Goal: Information Seeking & Learning: Compare options

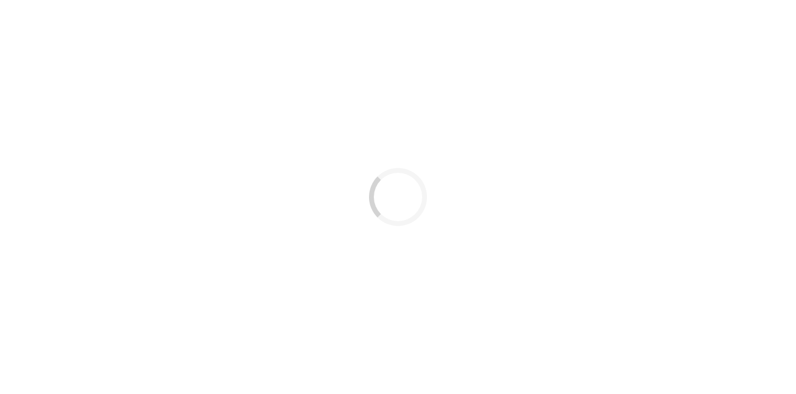
click at [417, 108] on div "Loading..." at bounding box center [398, 197] width 796 height 394
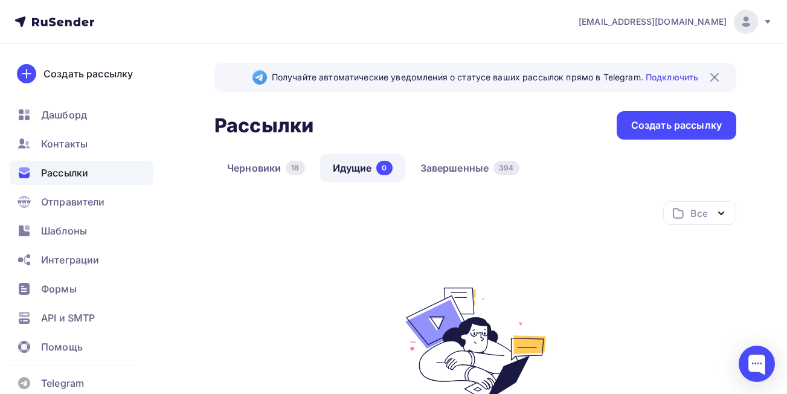
click at [631, 21] on span "[EMAIL_ADDRESS][DOMAIN_NAME]" at bounding box center [653, 22] width 148 height 12
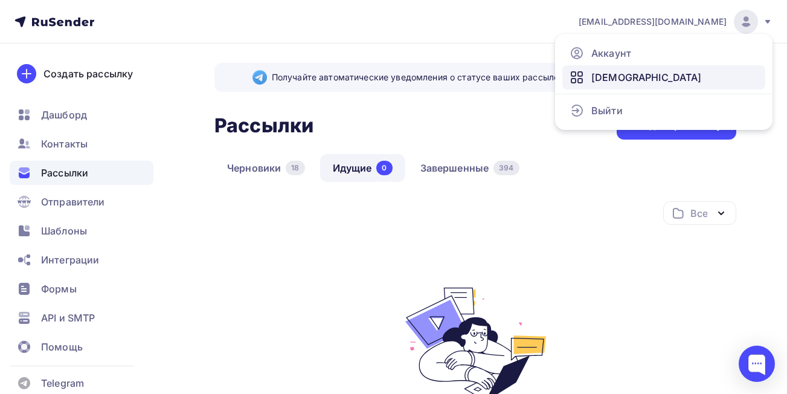
click at [606, 79] on span "[DEMOGRAPHIC_DATA]" at bounding box center [646, 77] width 111 height 14
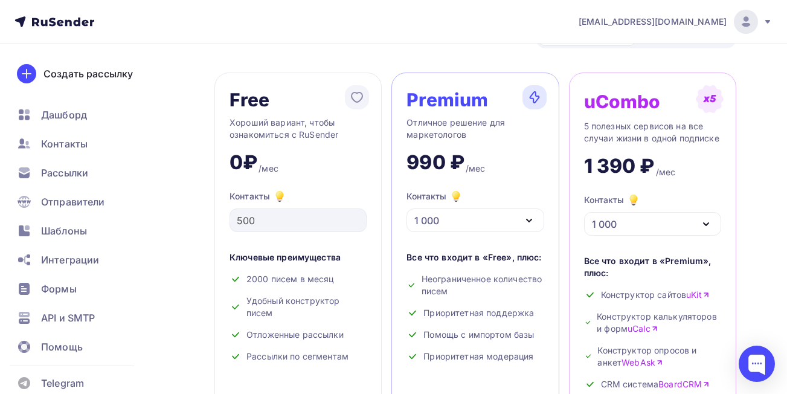
scroll to position [70, 0]
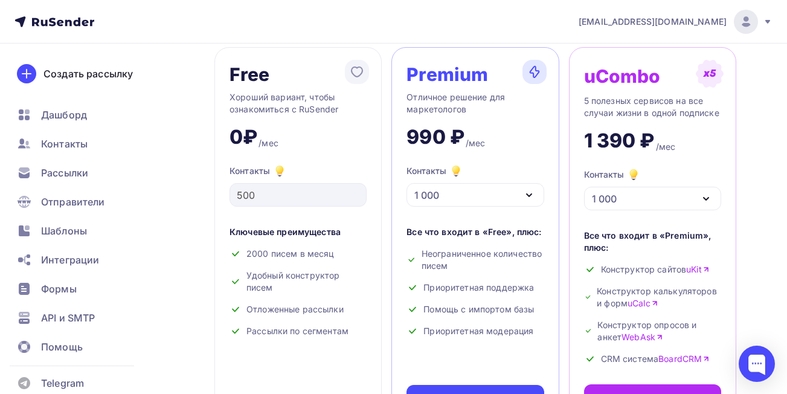
click at [520, 194] on div "1 000" at bounding box center [475, 195] width 137 height 24
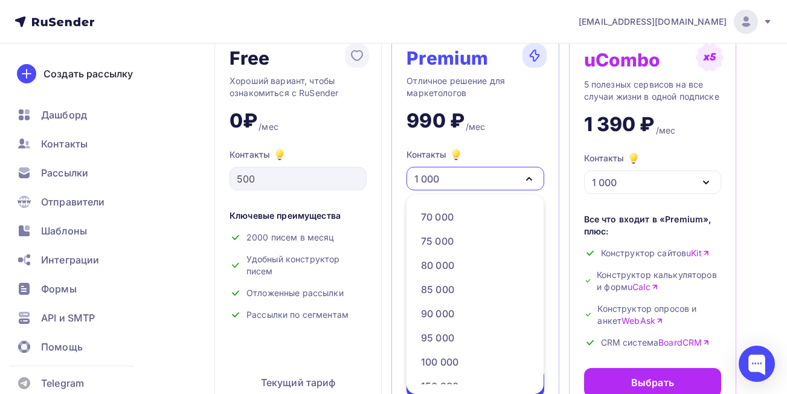
scroll to position [465, 0]
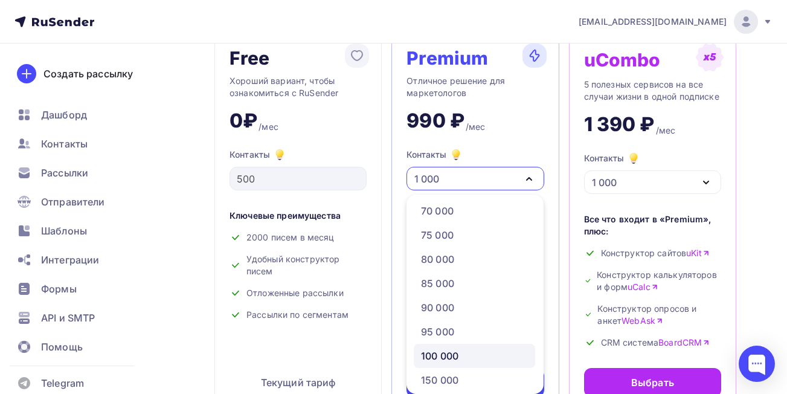
click at [468, 352] on div "100 000" at bounding box center [474, 356] width 107 height 14
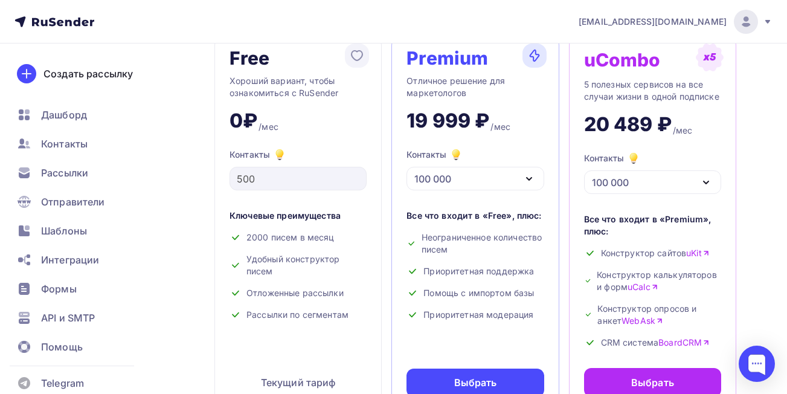
click at [533, 179] on icon "button" at bounding box center [529, 179] width 14 height 14
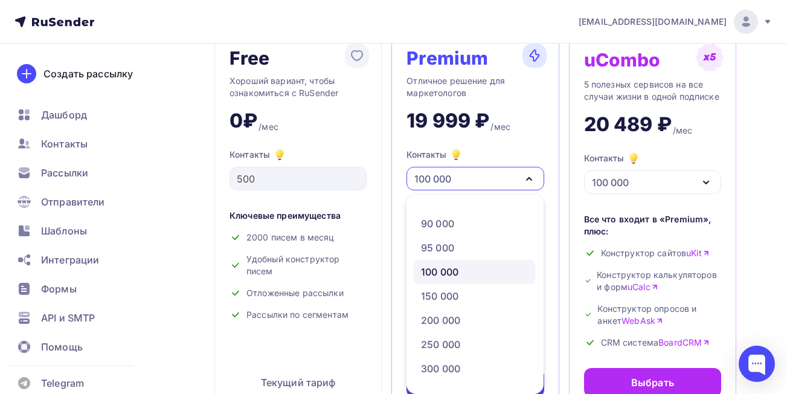
scroll to position [551, 0]
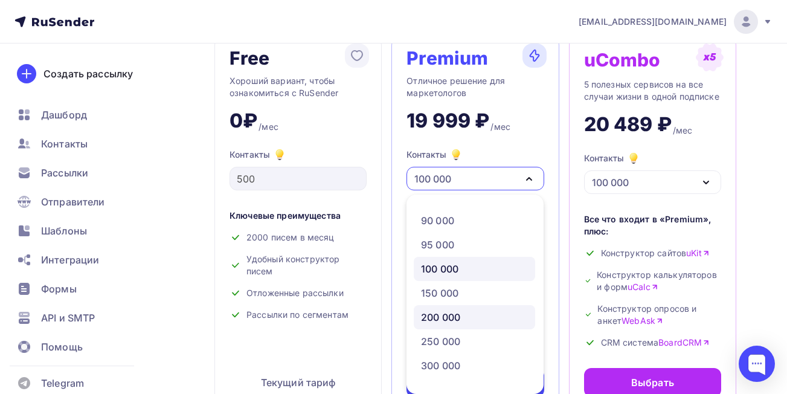
click at [489, 317] on div "200 000" at bounding box center [474, 317] width 107 height 14
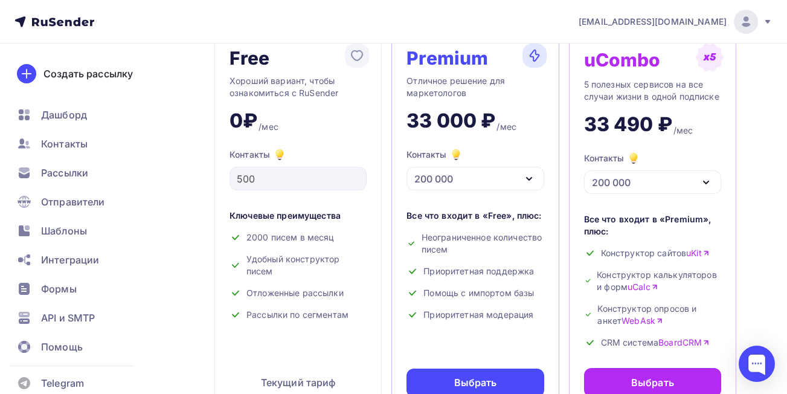
click at [531, 178] on icon "button" at bounding box center [529, 179] width 5 height 2
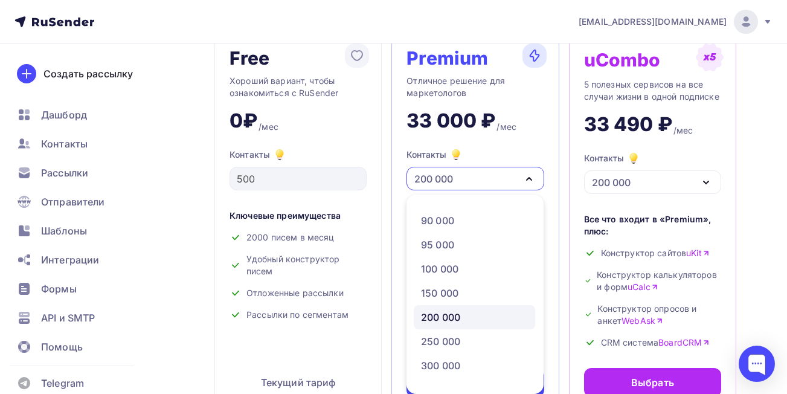
scroll to position [570, 0]
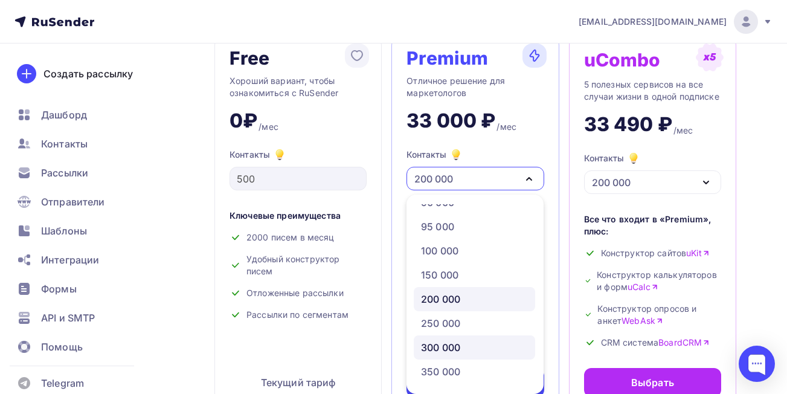
click at [471, 344] on div "300 000" at bounding box center [474, 347] width 107 height 14
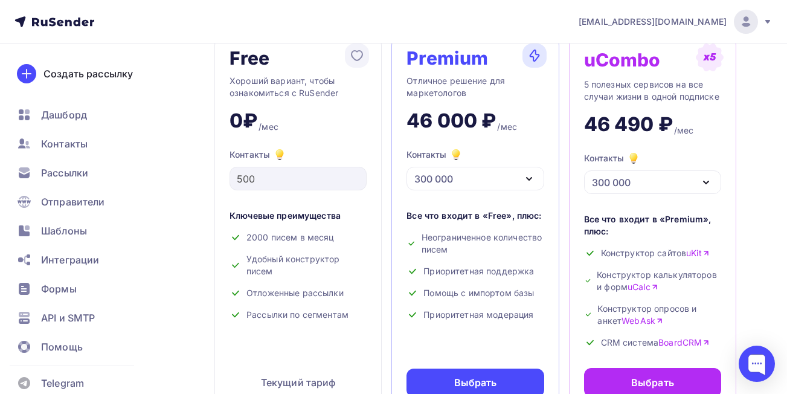
click at [533, 180] on icon "button" at bounding box center [529, 179] width 14 height 14
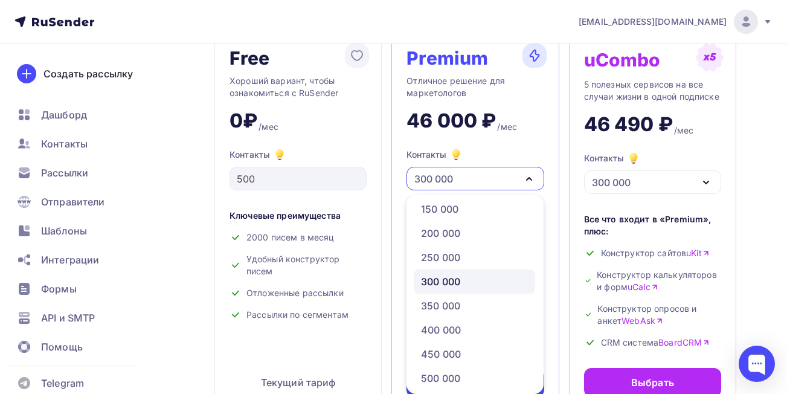
scroll to position [641, 0]
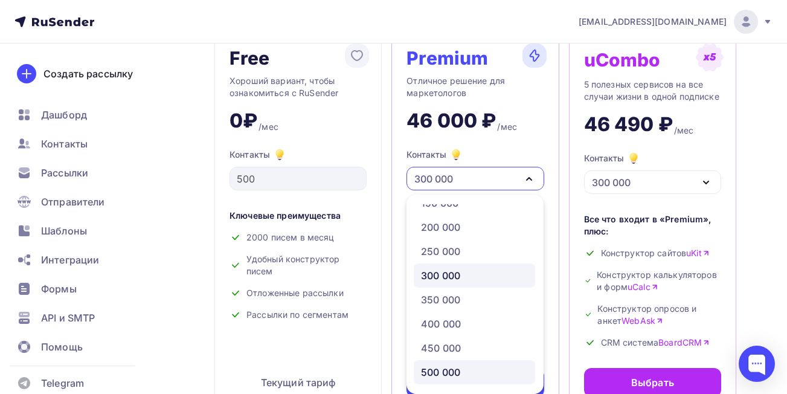
click at [474, 373] on div "500 000" at bounding box center [474, 372] width 107 height 14
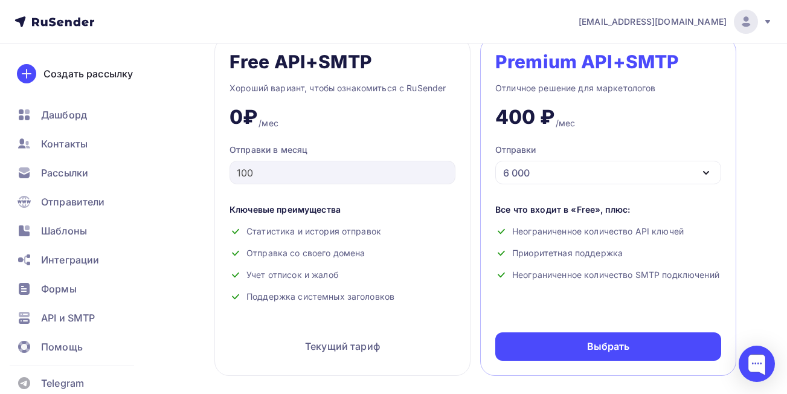
scroll to position [550, 0]
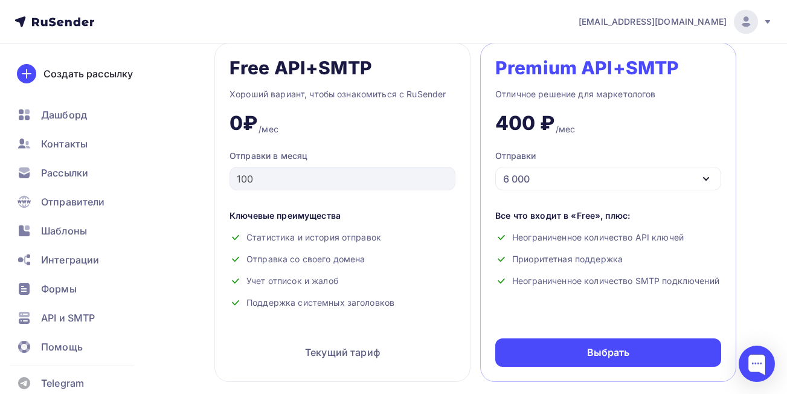
click at [672, 178] on div "6 000" at bounding box center [608, 179] width 226 height 24
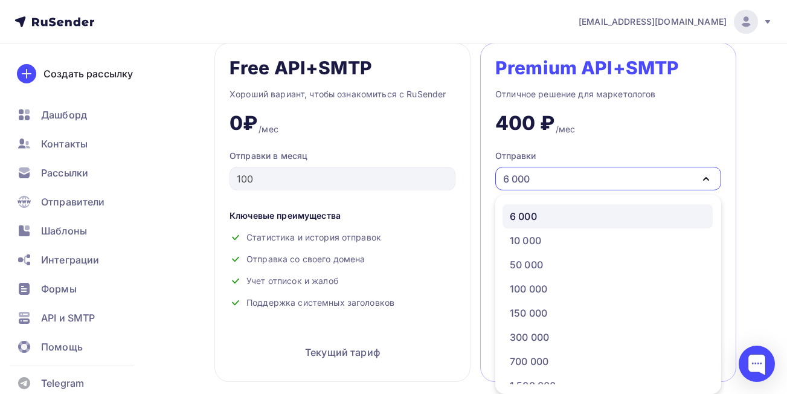
scroll to position [62, 0]
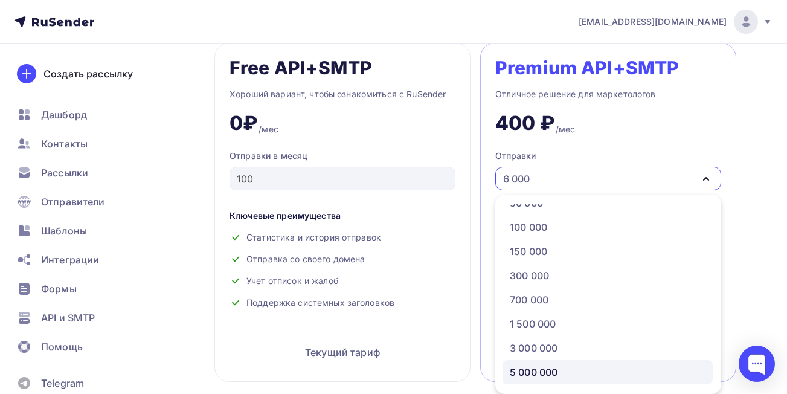
click at [564, 370] on div "5 000 000" at bounding box center [608, 372] width 196 height 14
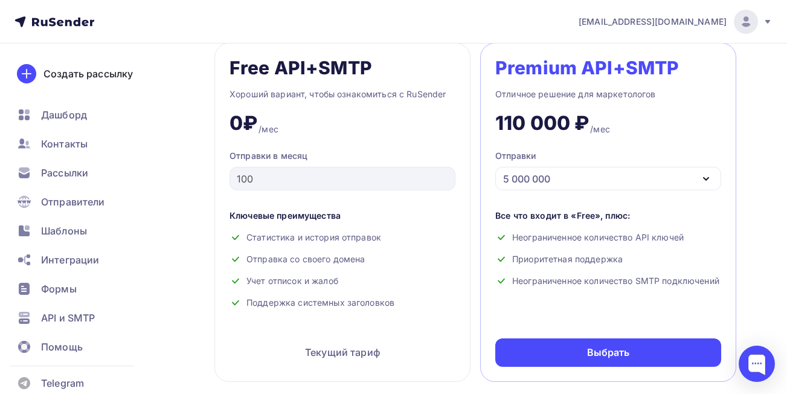
click at [611, 169] on div "5 000 000" at bounding box center [608, 179] width 226 height 24
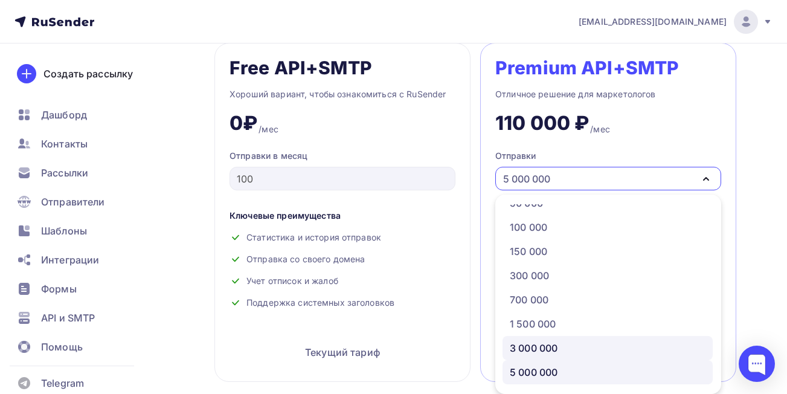
click at [590, 345] on div "3 000 000" at bounding box center [608, 348] width 196 height 14
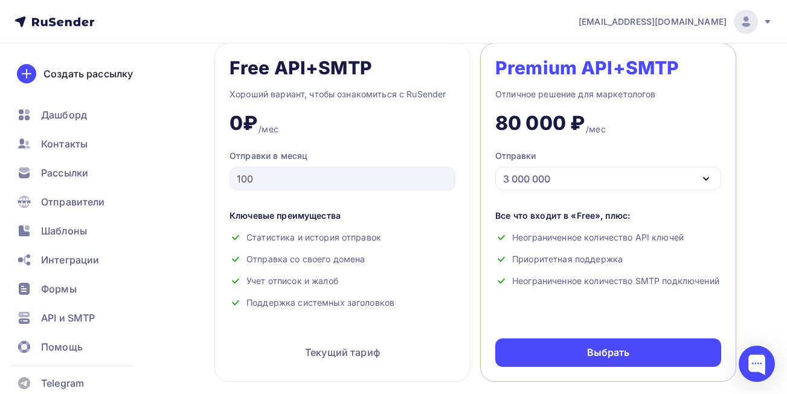
click at [641, 176] on div "3 000 000" at bounding box center [608, 179] width 226 height 24
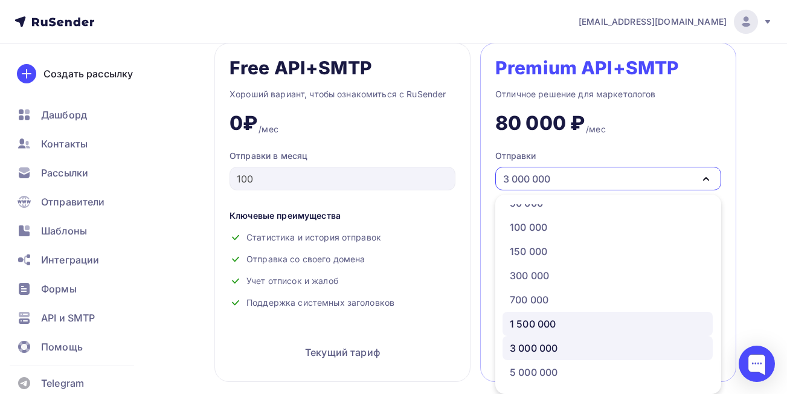
click at [598, 317] on div "1 500 000" at bounding box center [608, 324] width 196 height 14
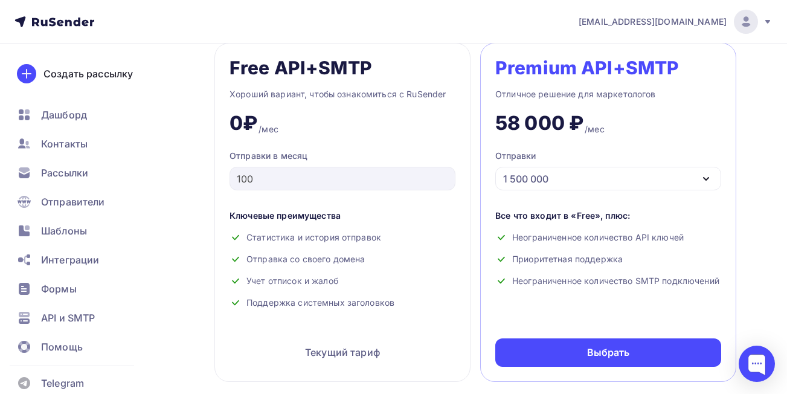
click at [632, 179] on div "1 500 000" at bounding box center [608, 179] width 226 height 24
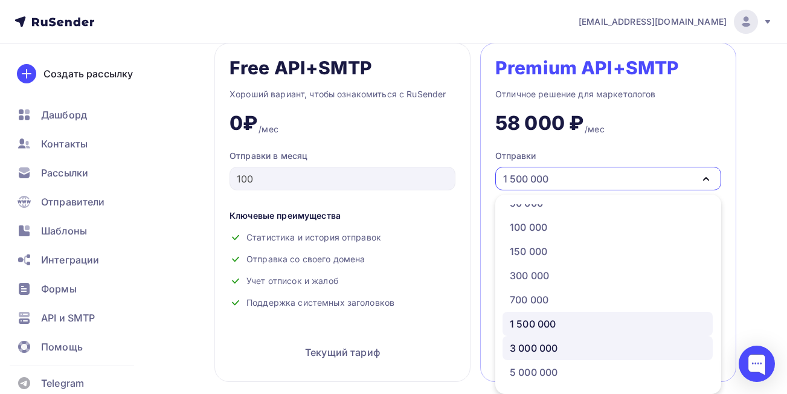
click at [595, 346] on div "3 000 000" at bounding box center [608, 348] width 196 height 14
